Goal: Transaction & Acquisition: Book appointment/travel/reservation

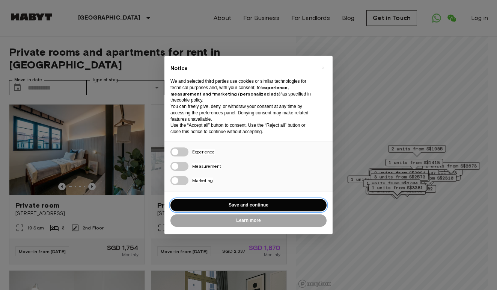
click at [238, 202] on button "Save and continue" at bounding box center [249, 205] width 156 height 12
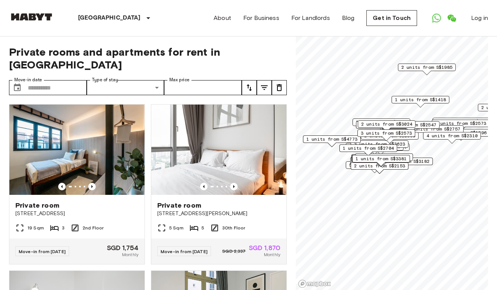
drag, startPoint x: 382, startPoint y: 163, endPoint x: 401, endPoint y: 171, distance: 20.7
click at [401, 171] on div "2 units from S$2153" at bounding box center [380, 168] width 58 height 12
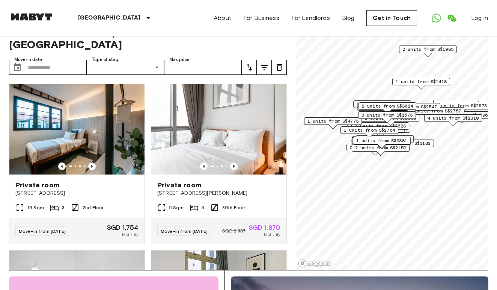
scroll to position [26, 0]
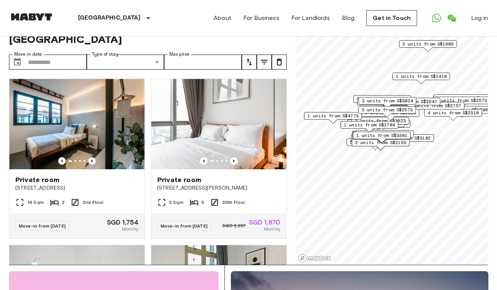
click at [78, 57] on div "Private rooms and apartments for rent in Singapore Move-in date ​ Move-in date …" at bounding box center [148, 138] width 278 height 254
click at [70, 54] on input "Move-in date" at bounding box center [57, 61] width 59 height 15
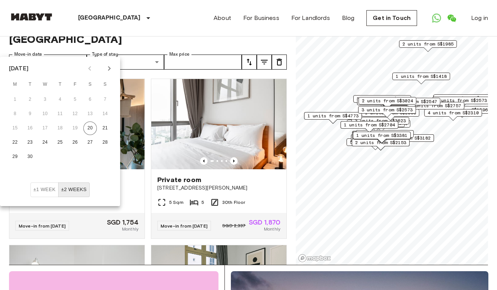
click at [109, 67] on icon "Next month" at bounding box center [109, 68] width 3 height 5
click at [76, 143] on button "21" at bounding box center [75, 143] width 14 height 14
type input "**********"
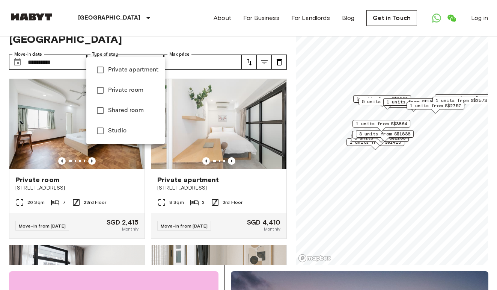
click at [127, 88] on span "Private room" at bounding box center [133, 90] width 51 height 9
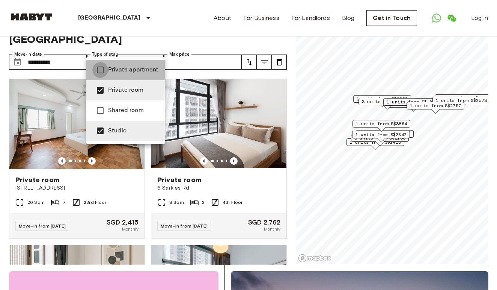
type input "**********"
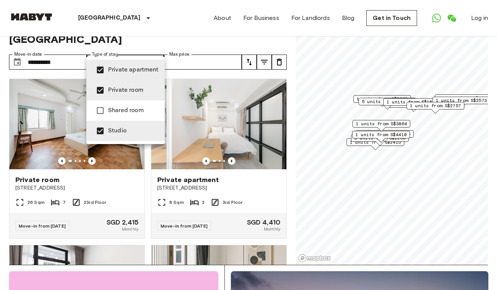
click at [189, 53] on div at bounding box center [248, 145] width 497 height 290
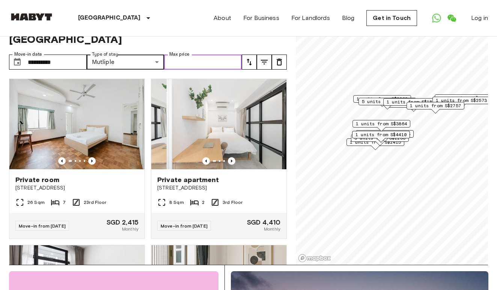
click at [200, 54] on input "Max price" at bounding box center [203, 61] width 78 height 15
click at [371, 147] on div "Map marker" at bounding box center [375, 147] width 8 height 4
click at [93, 157] on icon "Previous image" at bounding box center [92, 161] width 8 height 8
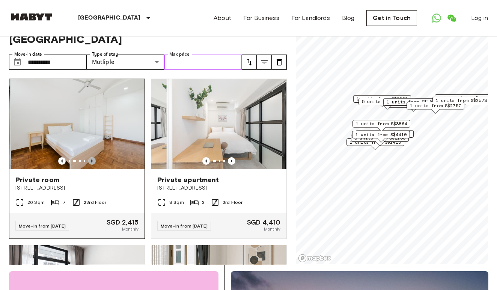
click at [93, 157] on icon "Previous image" at bounding box center [92, 161] width 8 height 8
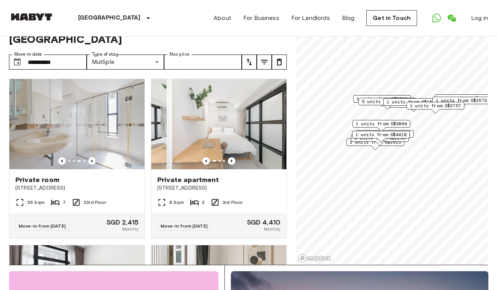
click at [264, 60] on icon "tune" at bounding box center [264, 62] width 7 height 5
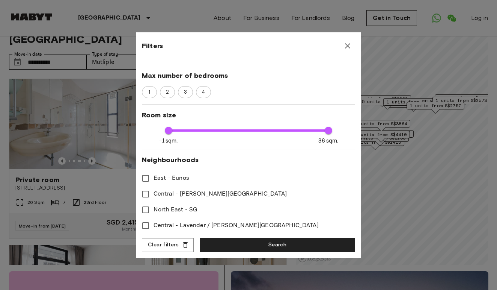
scroll to position [124, 0]
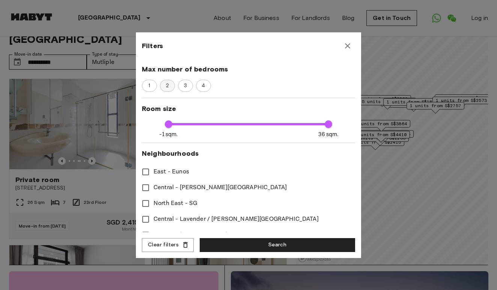
click at [167, 85] on span "2" at bounding box center [167, 86] width 11 height 8
type input "****"
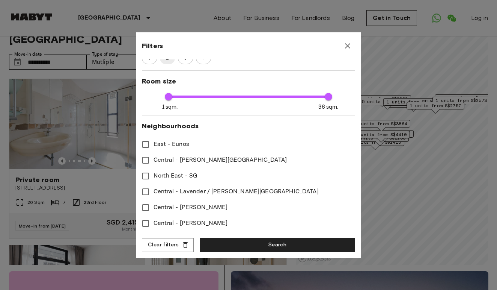
scroll to position [146, 0]
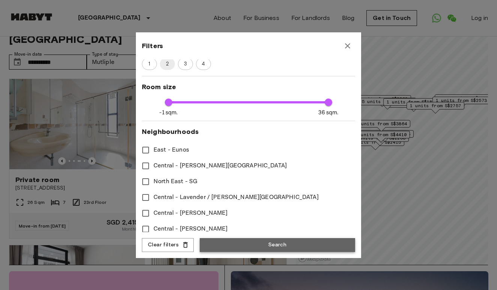
click at [251, 244] on button "Search" at bounding box center [277, 245] width 155 height 14
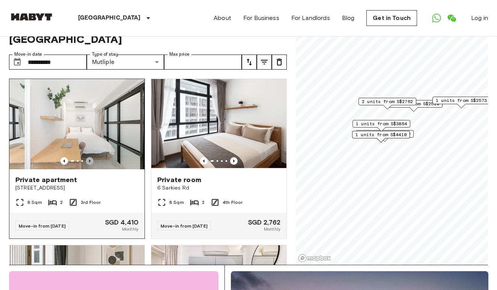
click at [91, 157] on icon "Previous image" at bounding box center [90, 161] width 8 height 8
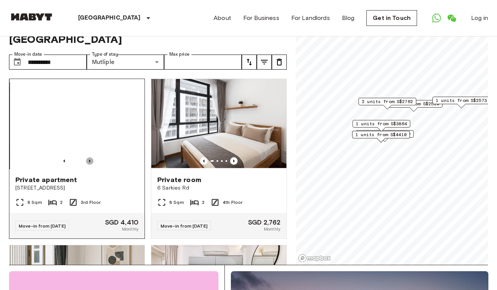
click at [91, 157] on icon "Previous image" at bounding box center [90, 161] width 8 height 8
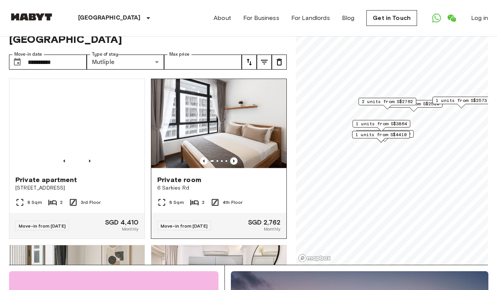
click at [234, 157] on icon "Previous image" at bounding box center [234, 161] width 8 height 8
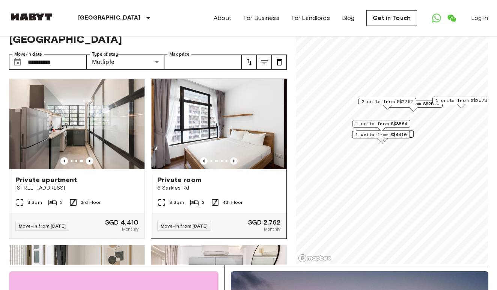
click at [234, 157] on icon "Previous image" at bounding box center [234, 161] width 8 height 8
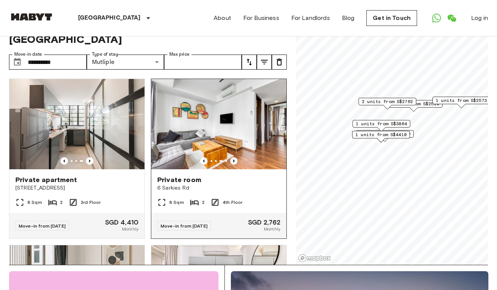
click at [234, 157] on icon "Previous image" at bounding box center [234, 161] width 8 height 8
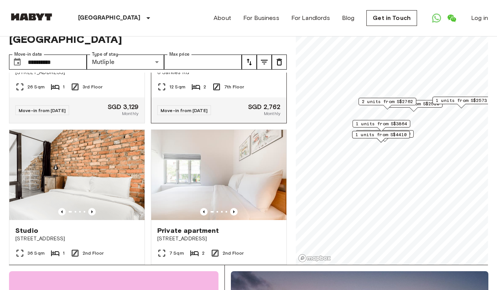
scroll to position [464, 0]
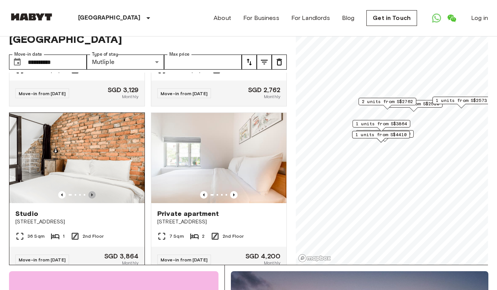
click at [92, 191] on icon "Previous image" at bounding box center [92, 195] width 8 height 8
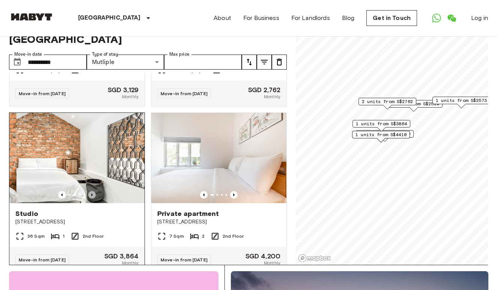
click at [92, 191] on icon "Previous image" at bounding box center [92, 195] width 8 height 8
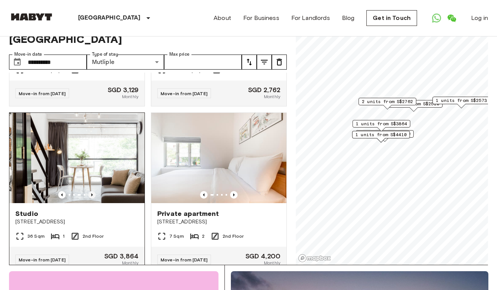
click at [93, 191] on icon "Previous image" at bounding box center [92, 195] width 8 height 8
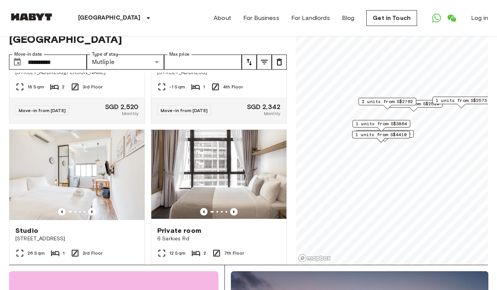
scroll to position [277, 0]
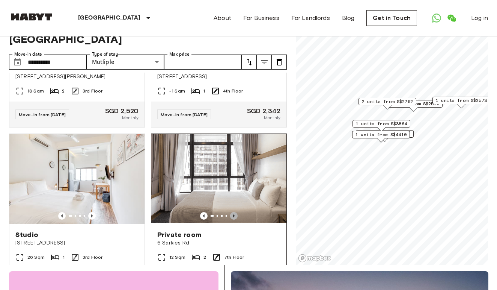
click at [234, 214] on icon "Previous image" at bounding box center [234, 215] width 2 height 3
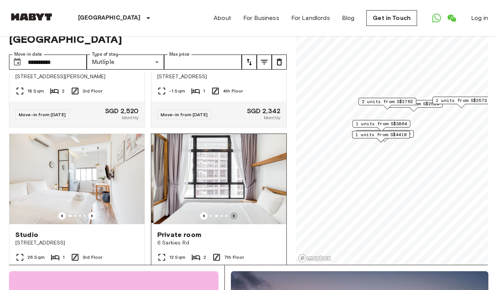
click at [234, 214] on icon "Previous image" at bounding box center [234, 215] width 2 height 3
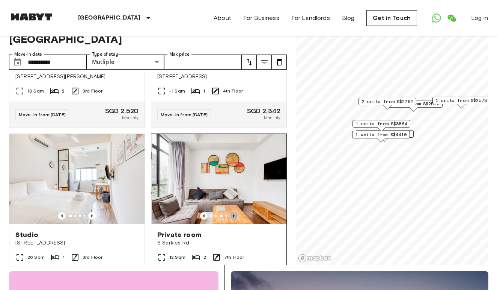
click at [234, 214] on icon "Previous image" at bounding box center [234, 215] width 2 height 3
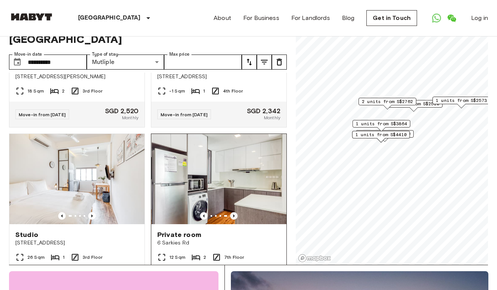
click at [234, 214] on icon "Previous image" at bounding box center [234, 215] width 2 height 3
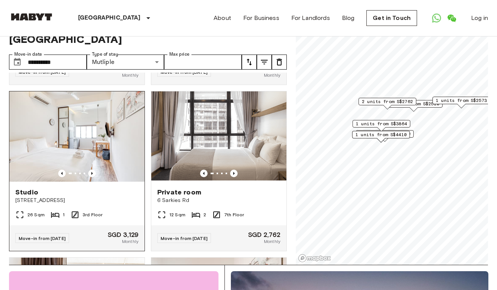
scroll to position [323, 0]
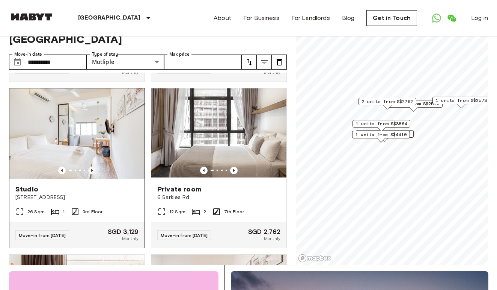
click at [92, 169] on icon "Previous image" at bounding box center [92, 170] width 2 height 3
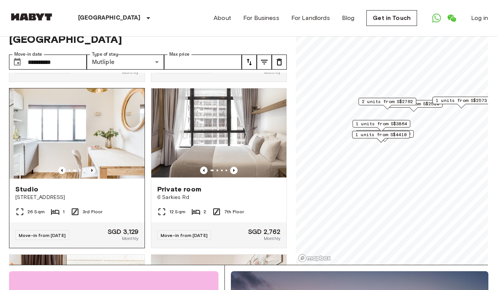
click at [92, 169] on icon "Previous image" at bounding box center [92, 170] width 2 height 3
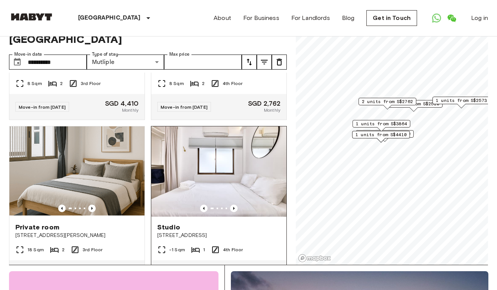
scroll to position [113, 0]
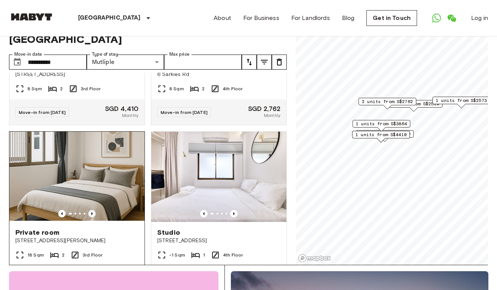
click at [92, 212] on icon "Previous image" at bounding box center [92, 213] width 2 height 3
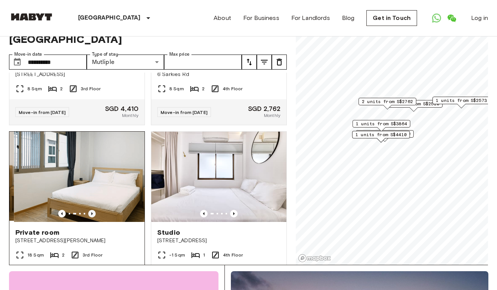
click at [92, 212] on icon "Previous image" at bounding box center [92, 213] width 2 height 3
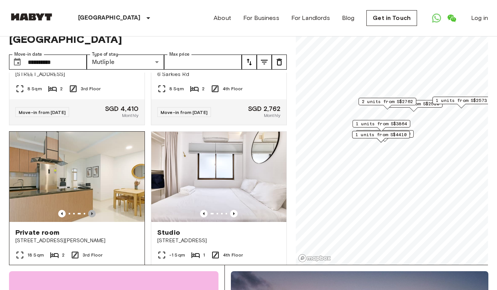
click at [92, 212] on icon "Previous image" at bounding box center [92, 213] width 2 height 3
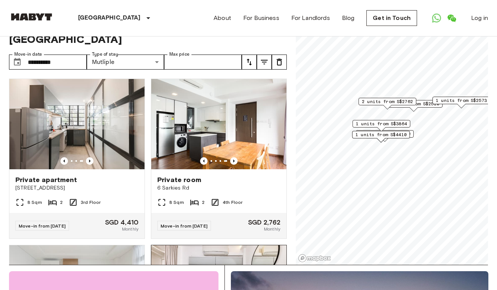
scroll to position [0, 0]
click at [70, 54] on input "**********" at bounding box center [57, 61] width 59 height 15
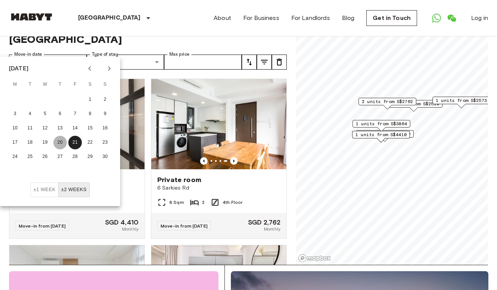
click at [59, 143] on button "20" at bounding box center [60, 143] width 14 height 14
type input "**********"
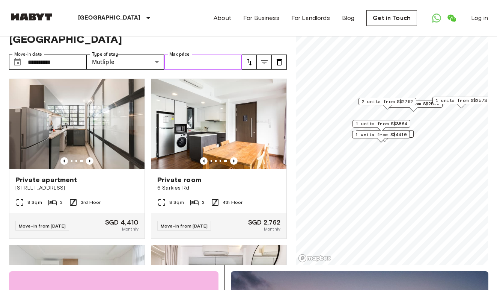
click at [196, 54] on input "Max price" at bounding box center [203, 61] width 78 height 15
click at [74, 110] on img at bounding box center [76, 124] width 135 height 90
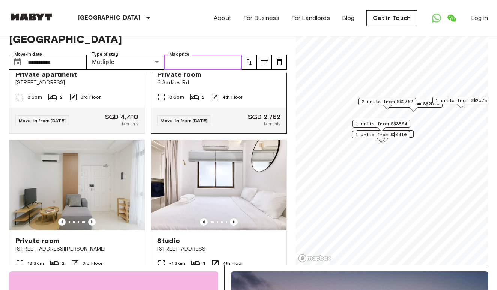
scroll to position [106, 0]
click at [235, 217] on icon "Previous image" at bounding box center [234, 221] width 8 height 8
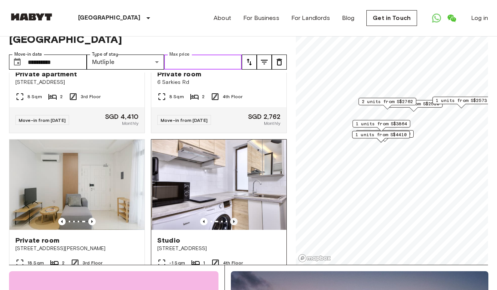
click at [235, 217] on icon "Previous image" at bounding box center [234, 221] width 8 height 8
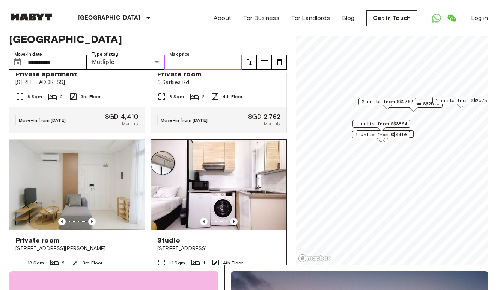
click at [235, 217] on icon "Previous image" at bounding box center [234, 221] width 8 height 8
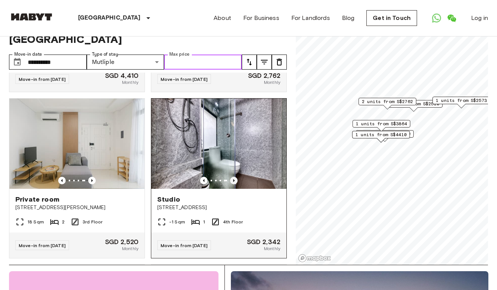
scroll to position [157, 0]
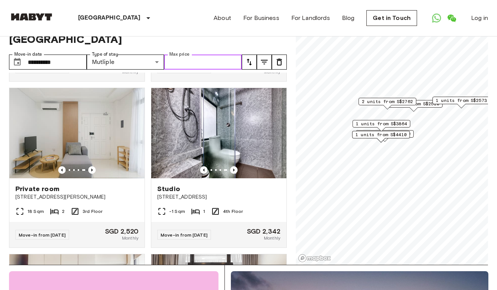
click at [390, 134] on span "1 units from S$4410" at bounding box center [381, 134] width 51 height 7
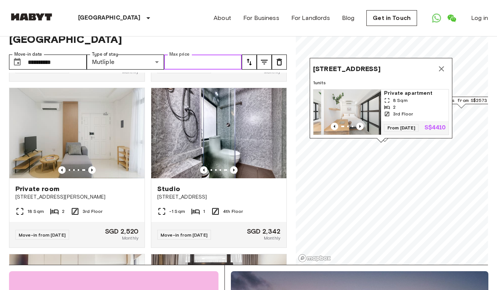
click at [364, 89] on img "Map marker" at bounding box center [348, 111] width 68 height 45
click at [441, 66] on icon "Map marker" at bounding box center [441, 68] width 5 height 5
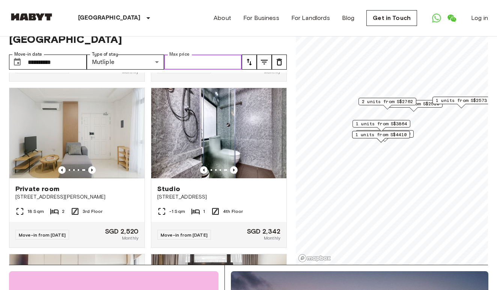
click at [412, 133] on div "2 units from S$3129" at bounding box center [385, 134] width 58 height 8
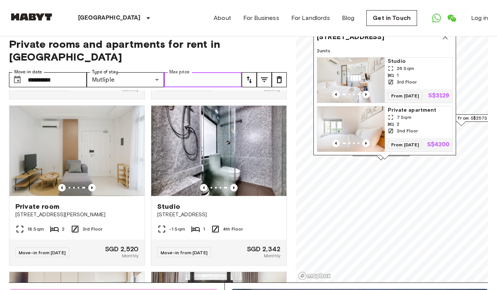
scroll to position [0, 0]
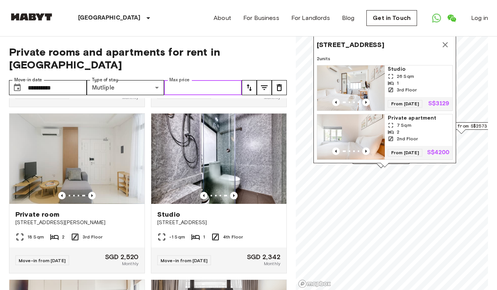
click at [357, 131] on img "Map marker" at bounding box center [351, 136] width 68 height 45
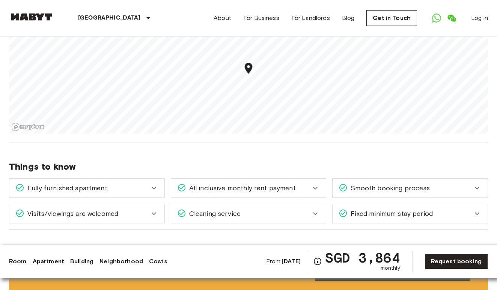
scroll to position [349, 0]
click at [157, 187] on icon at bounding box center [153, 187] width 9 height 9
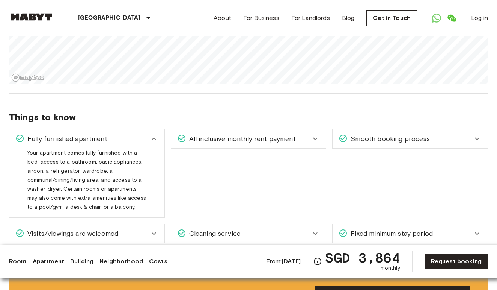
scroll to position [405, 0]
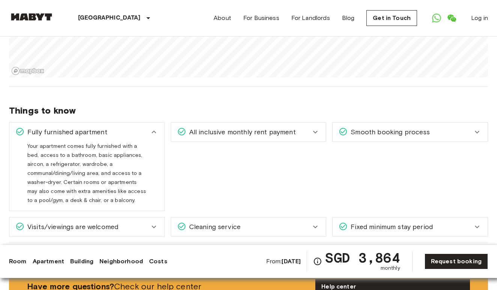
click at [156, 130] on icon at bounding box center [153, 131] width 9 height 9
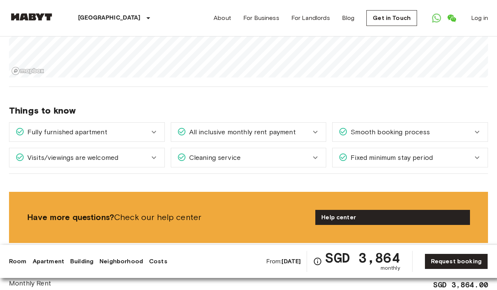
click at [154, 157] on icon at bounding box center [153, 157] width 9 height 9
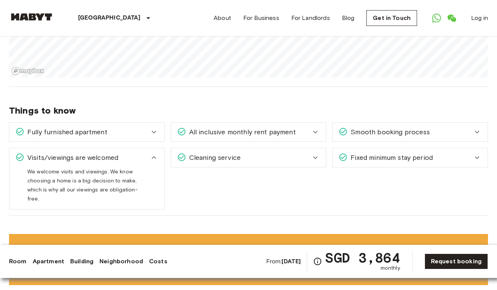
click at [154, 157] on icon at bounding box center [153, 157] width 9 height 9
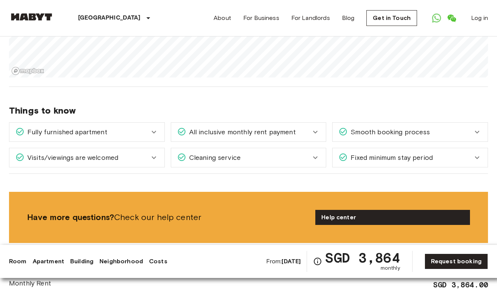
click at [260, 160] on div "Cleaning service" at bounding box center [244, 157] width 134 height 10
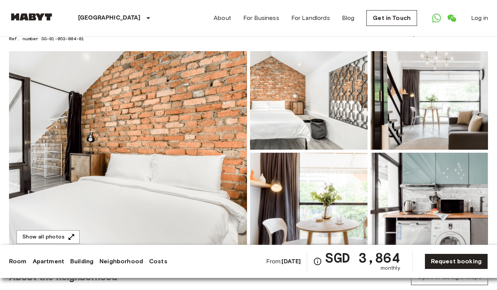
scroll to position [46, 0]
click at [155, 170] on img at bounding box center [128, 151] width 238 height 200
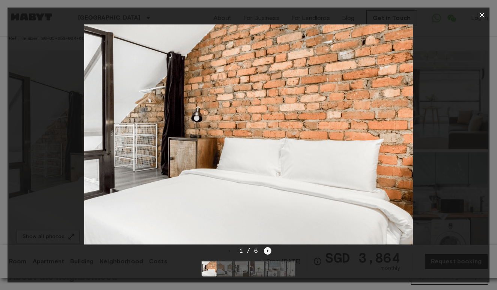
click at [268, 251] on icon "Next image" at bounding box center [268, 250] width 2 height 3
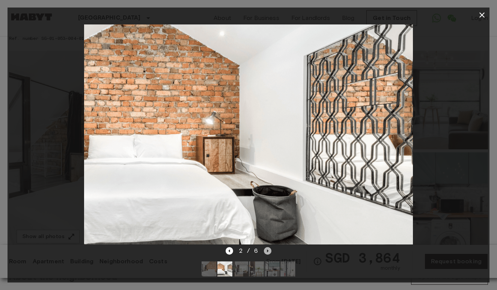
click at [268, 251] on icon "Next image" at bounding box center [268, 250] width 2 height 3
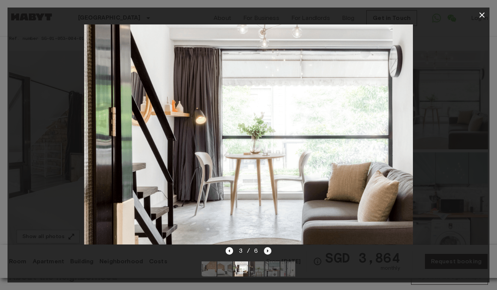
click at [268, 251] on icon "Next image" at bounding box center [268, 250] width 2 height 3
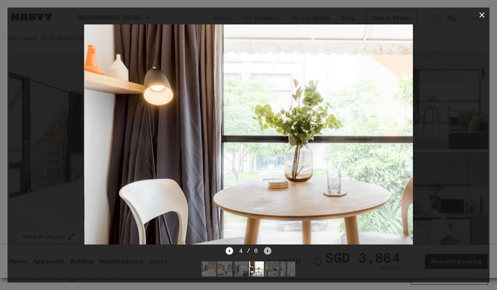
click at [268, 251] on icon "Next image" at bounding box center [268, 250] width 2 height 3
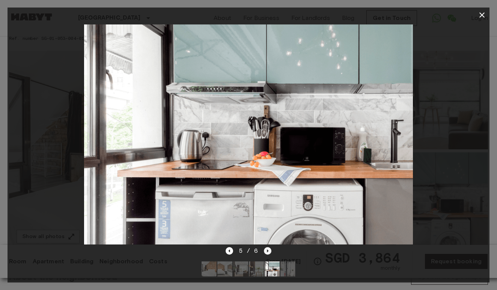
click at [268, 251] on icon "Next image" at bounding box center [268, 250] width 2 height 3
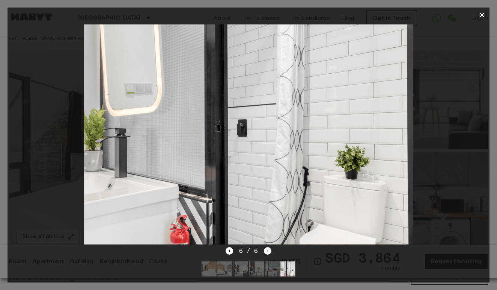
click at [268, 251] on div "6 / 6" at bounding box center [249, 250] width 46 height 9
click at [479, 17] on icon "button" at bounding box center [482, 15] width 9 height 9
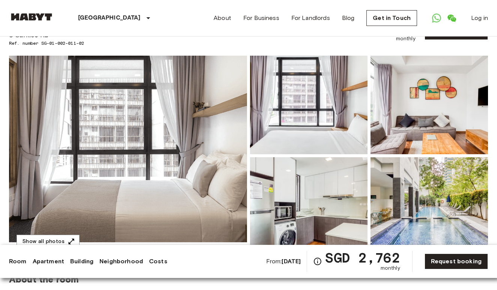
scroll to position [42, 0]
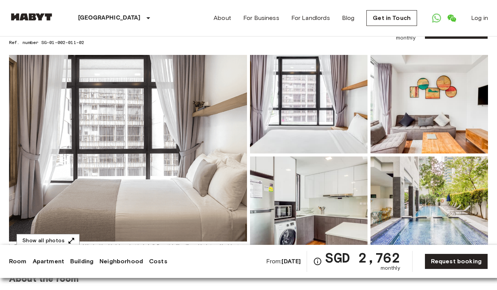
click at [172, 152] on img at bounding box center [128, 155] width 238 height 200
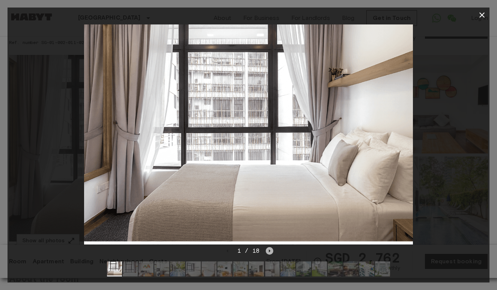
click at [271, 252] on icon "Next image" at bounding box center [270, 251] width 8 height 8
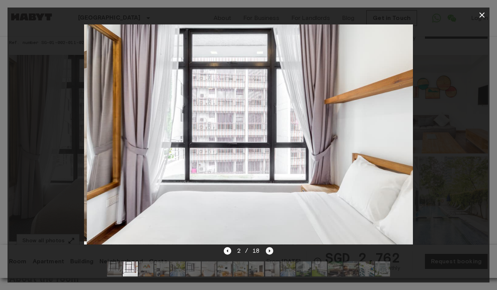
click at [271, 252] on icon "Next image" at bounding box center [270, 251] width 8 height 8
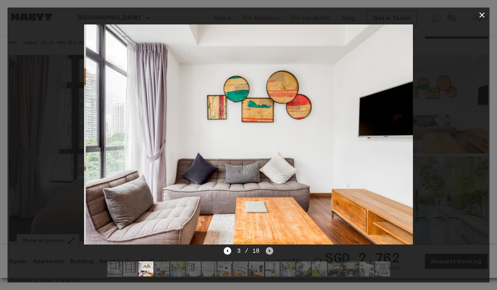
click at [271, 252] on icon "Next image" at bounding box center [270, 251] width 8 height 8
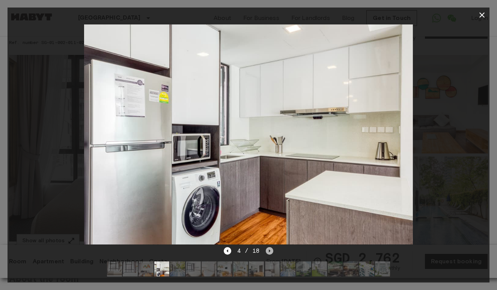
click at [271, 252] on icon "Next image" at bounding box center [270, 251] width 8 height 8
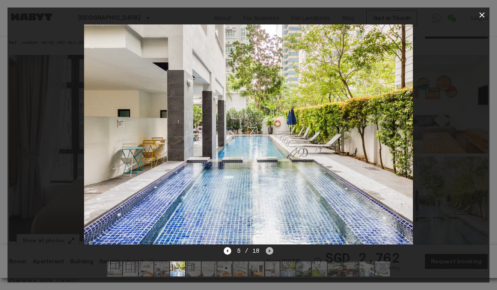
click at [271, 252] on icon "Next image" at bounding box center [270, 251] width 8 height 8
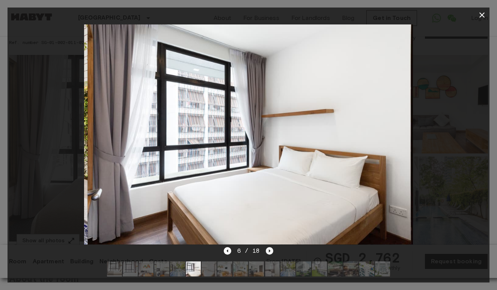
click at [271, 252] on icon "Next image" at bounding box center [270, 251] width 8 height 8
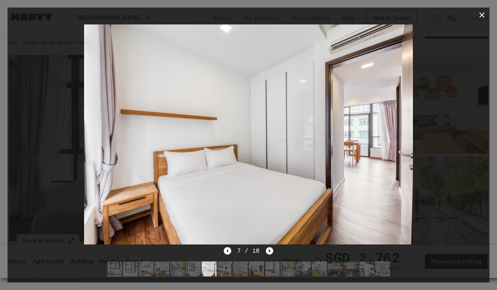
click at [271, 252] on icon "Next image" at bounding box center [270, 251] width 8 height 8
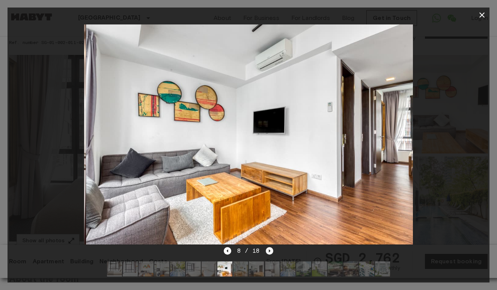
click at [271, 252] on icon "Next image" at bounding box center [270, 251] width 8 height 8
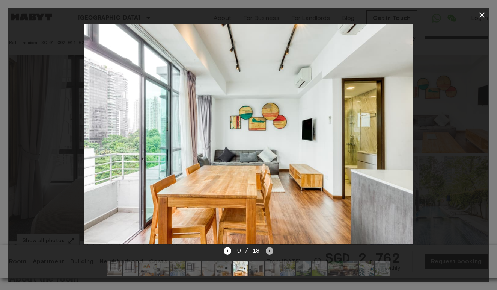
click at [271, 252] on icon "Next image" at bounding box center [270, 251] width 8 height 8
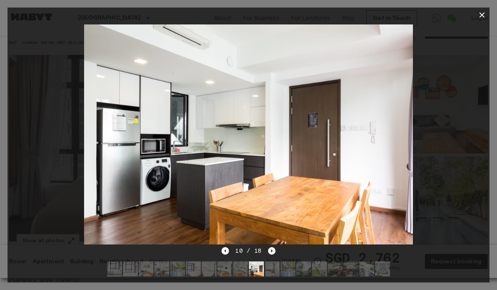
click at [271, 252] on icon "Next image" at bounding box center [272, 250] width 2 height 3
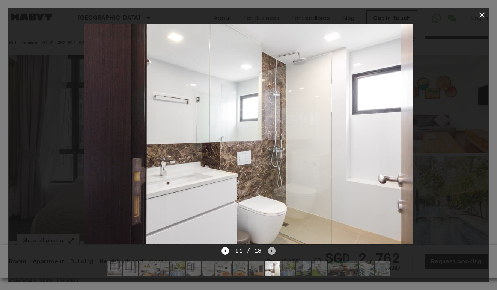
click at [271, 252] on icon "Next image" at bounding box center [272, 250] width 2 height 3
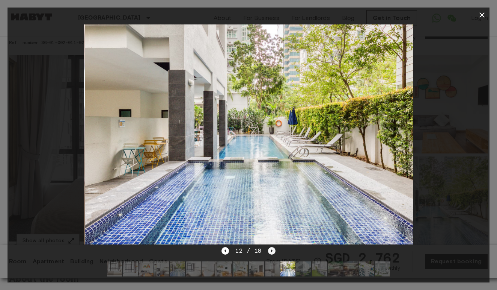
click at [271, 252] on icon "Next image" at bounding box center [272, 250] width 2 height 3
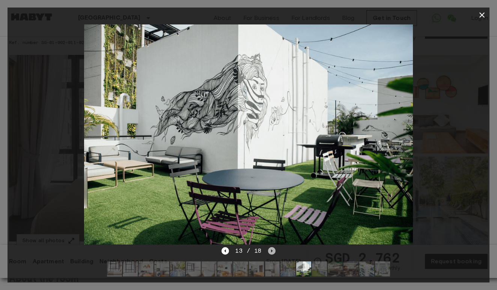
click at [271, 252] on icon "Next image" at bounding box center [272, 250] width 2 height 3
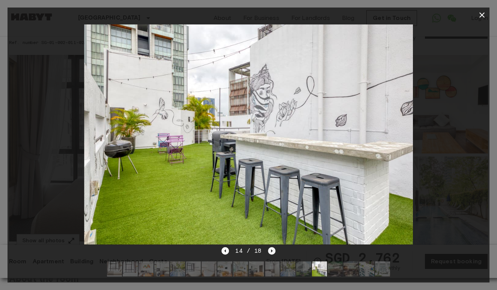
click at [271, 252] on icon "Next image" at bounding box center [272, 250] width 2 height 3
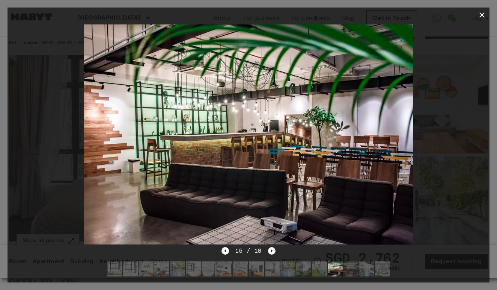
click at [271, 252] on icon "Next image" at bounding box center [272, 250] width 2 height 3
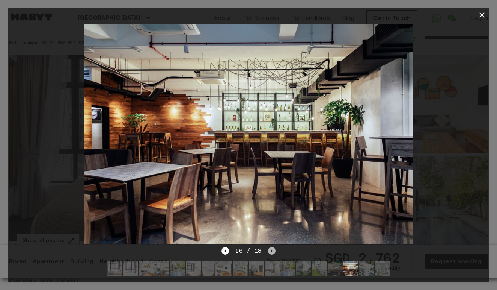
click at [271, 252] on icon "Next image" at bounding box center [272, 250] width 2 height 3
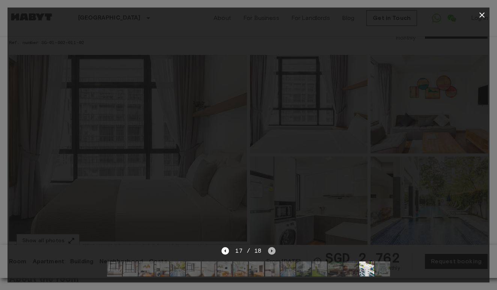
click at [271, 252] on icon "Next image" at bounding box center [272, 250] width 2 height 3
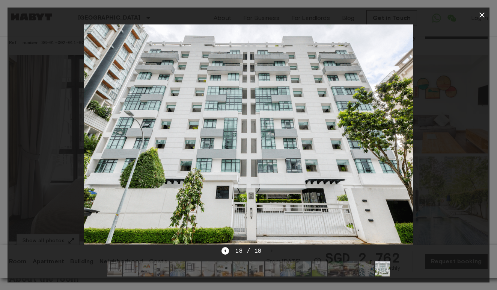
click at [482, 17] on icon "button" at bounding box center [482, 15] width 9 height 9
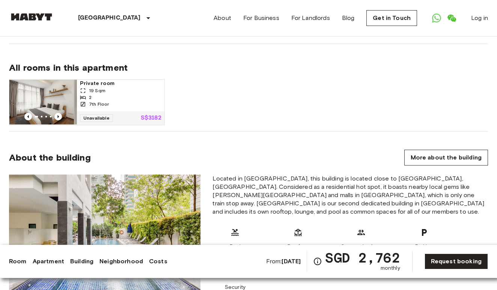
scroll to position [556, 0]
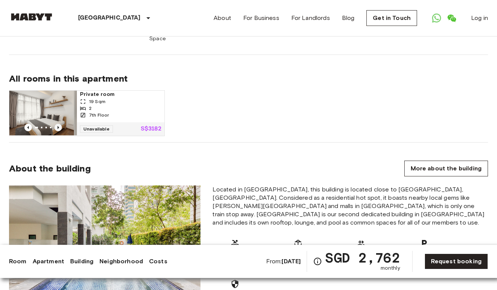
click at [57, 124] on icon "Previous image" at bounding box center [58, 128] width 8 height 8
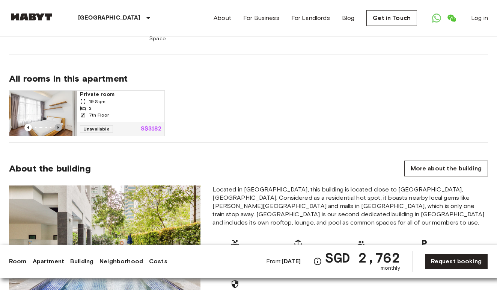
click at [57, 124] on icon "Previous image" at bounding box center [58, 128] width 8 height 8
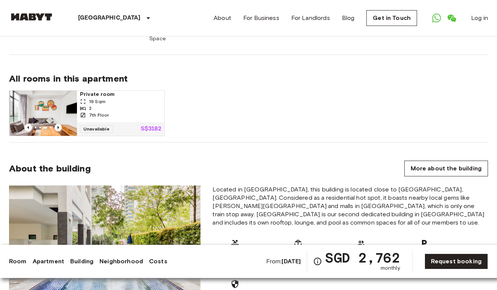
click at [57, 124] on icon "Previous image" at bounding box center [58, 128] width 8 height 8
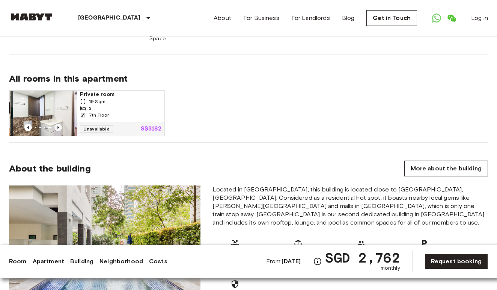
click at [57, 124] on icon "Previous image" at bounding box center [58, 128] width 8 height 8
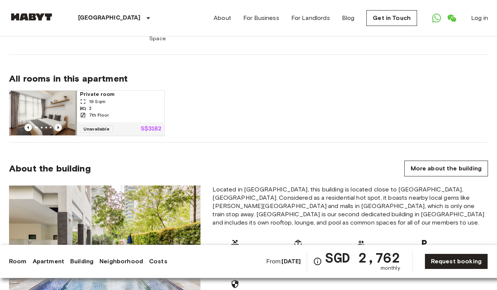
click at [57, 124] on icon "Previous image" at bounding box center [58, 128] width 8 height 8
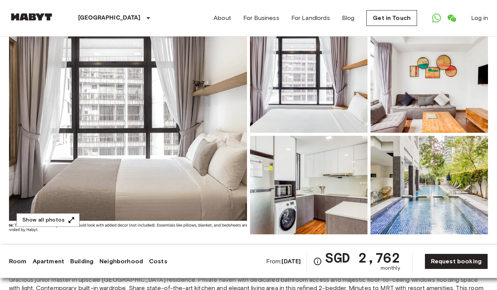
scroll to position [52, 0]
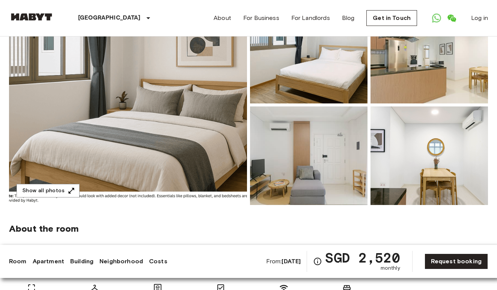
scroll to position [91, 0]
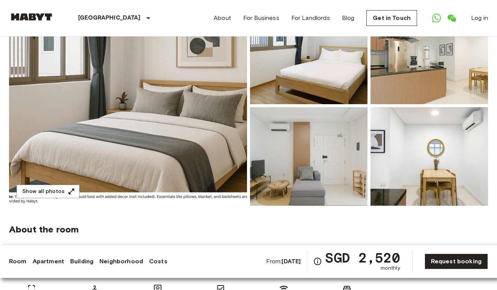
click at [182, 145] on img at bounding box center [128, 106] width 238 height 200
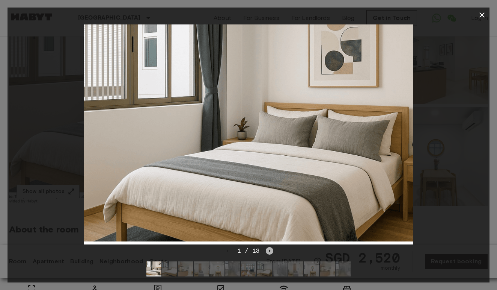
click at [269, 249] on icon "Next image" at bounding box center [270, 251] width 8 height 8
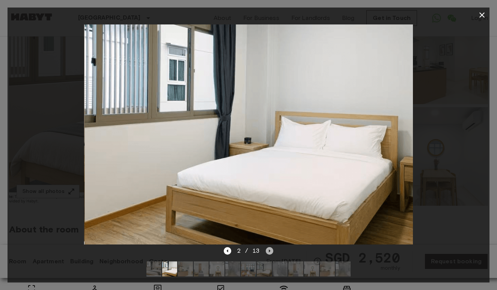
click at [269, 249] on icon "Next image" at bounding box center [270, 251] width 8 height 8
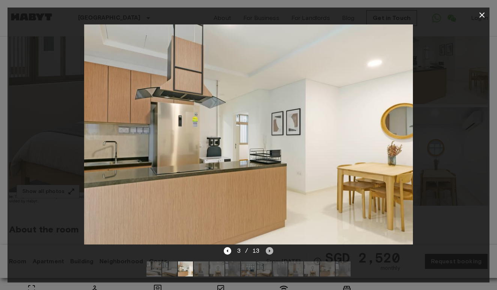
click at [269, 249] on icon "Next image" at bounding box center [270, 251] width 8 height 8
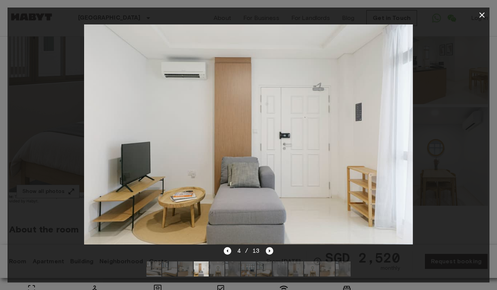
click at [269, 249] on icon "Next image" at bounding box center [270, 251] width 8 height 8
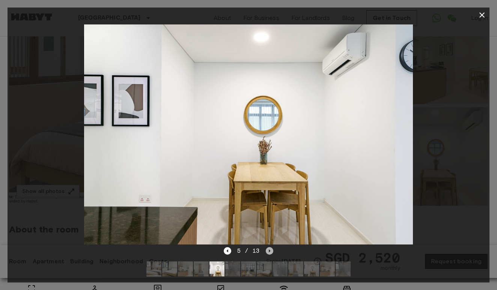
click at [269, 249] on icon "Next image" at bounding box center [270, 251] width 8 height 8
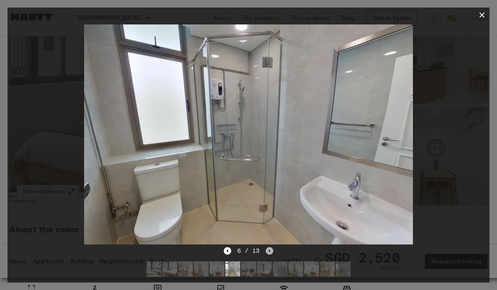
click at [269, 249] on icon "Next image" at bounding box center [270, 251] width 8 height 8
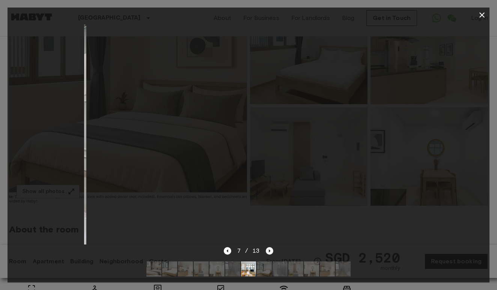
click at [269, 249] on icon "Next image" at bounding box center [270, 251] width 8 height 8
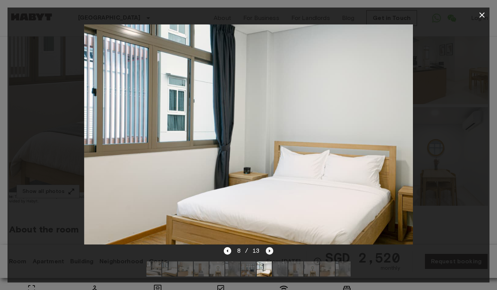
click at [269, 249] on icon "Next image" at bounding box center [270, 251] width 8 height 8
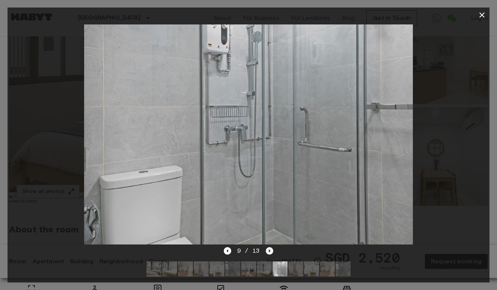
click at [269, 249] on icon "Next image" at bounding box center [270, 251] width 8 height 8
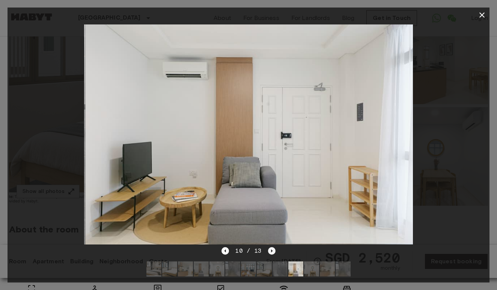
click at [269, 249] on icon "Next image" at bounding box center [272, 251] width 8 height 8
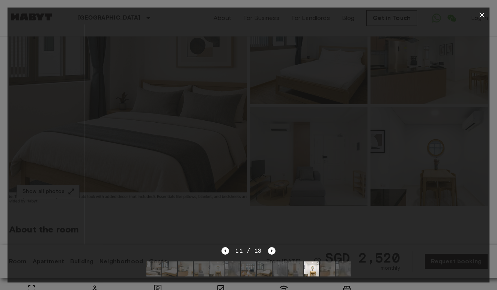
click at [481, 16] on icon "button" at bounding box center [482, 14] width 5 height 5
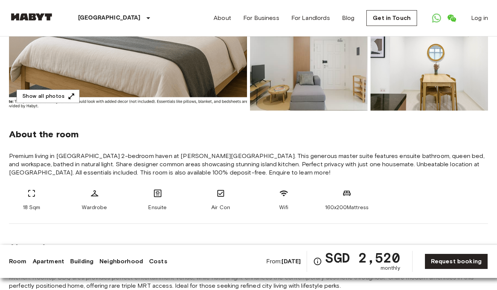
scroll to position [186, 0]
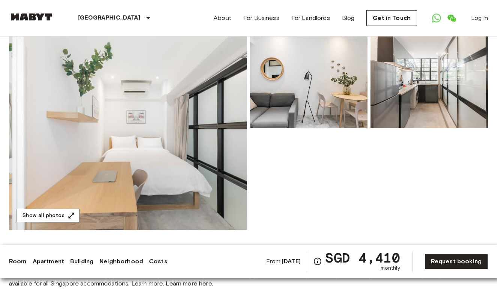
scroll to position [66, 0]
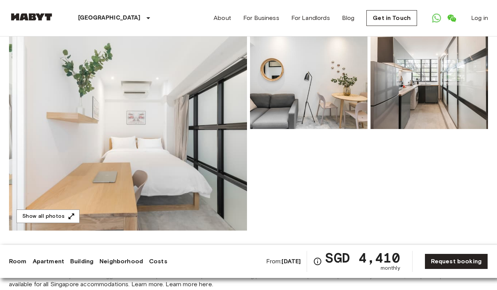
click at [202, 127] on img at bounding box center [128, 130] width 238 height 200
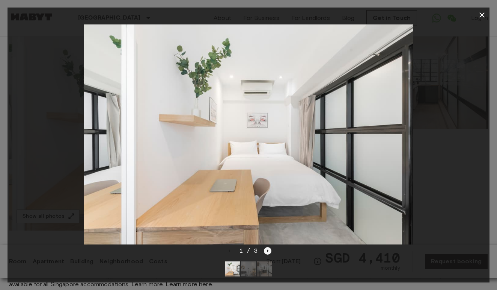
click at [268, 249] on icon "Next image" at bounding box center [268, 251] width 8 height 8
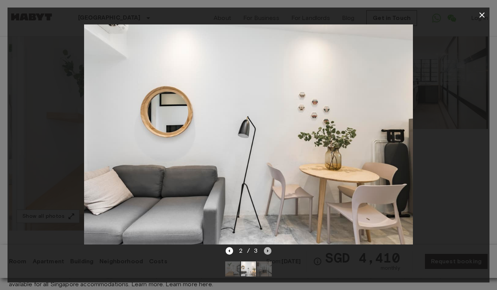
click at [268, 249] on icon "Next image" at bounding box center [268, 251] width 8 height 8
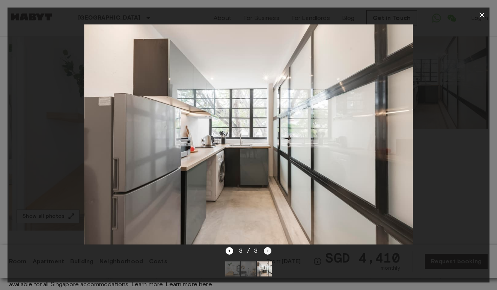
click at [268, 249] on div "3 / 3" at bounding box center [249, 250] width 46 height 9
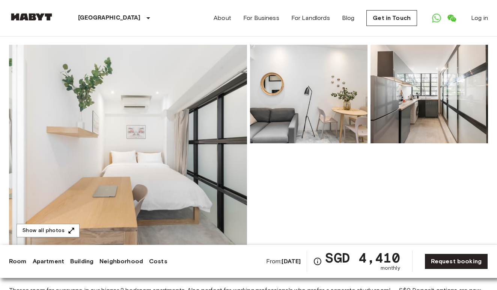
scroll to position [54, 0]
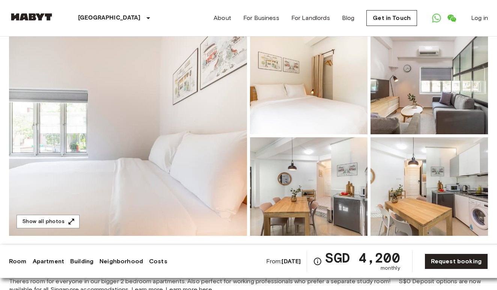
scroll to position [60, 0]
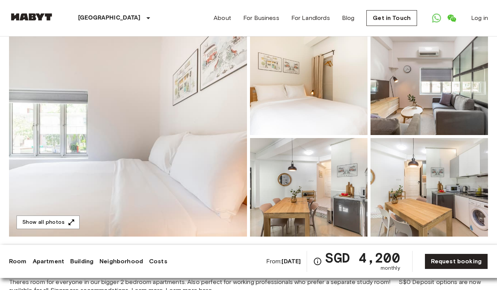
click at [152, 171] on img at bounding box center [128, 136] width 238 height 200
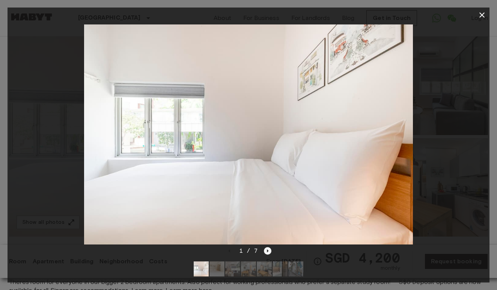
click at [266, 252] on icon "Next image" at bounding box center [268, 251] width 8 height 8
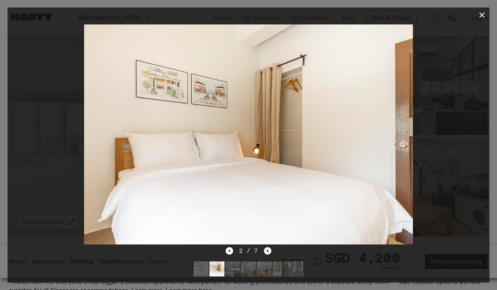
click at [267, 251] on icon "Next image" at bounding box center [268, 251] width 8 height 8
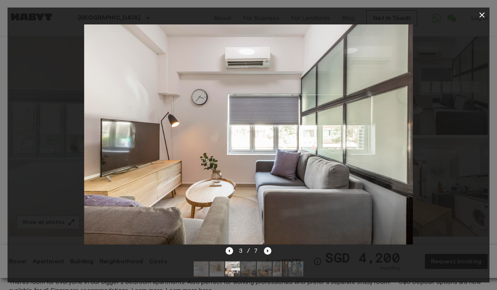
click at [267, 251] on icon "Next image" at bounding box center [268, 251] width 8 height 8
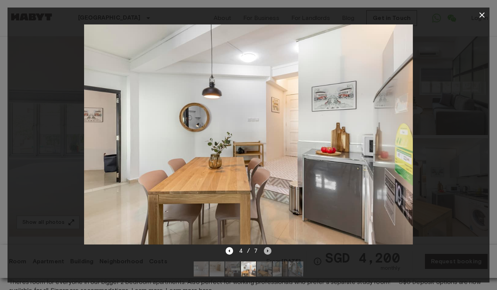
click at [267, 251] on icon "Next image" at bounding box center [268, 251] width 8 height 8
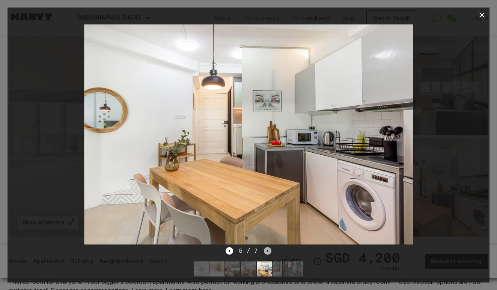
click at [267, 251] on icon "Next image" at bounding box center [268, 251] width 8 height 8
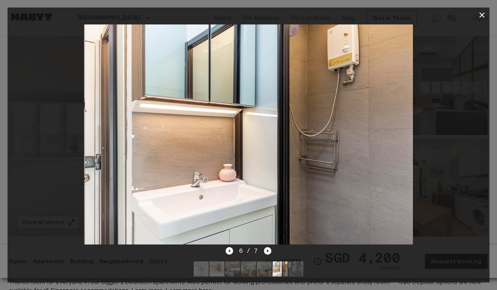
click at [267, 251] on icon "Next image" at bounding box center [268, 251] width 8 height 8
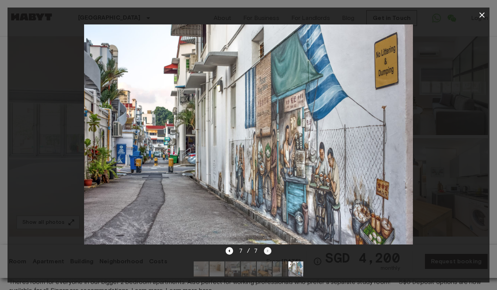
click at [267, 251] on div "7 / 7" at bounding box center [249, 250] width 46 height 9
click at [484, 15] on icon "button" at bounding box center [482, 15] width 9 height 9
